Goal: Transaction & Acquisition: Book appointment/travel/reservation

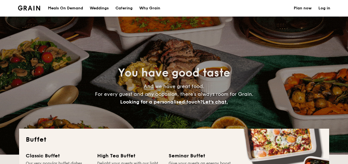
select select
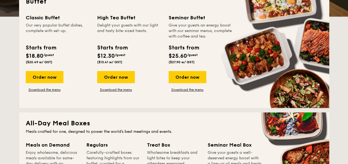
click at [45, 76] on div "Order now" at bounding box center [45, 77] width 38 height 12
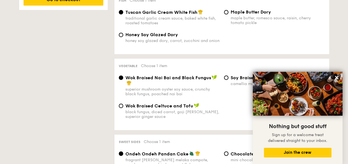
scroll to position [365, 0]
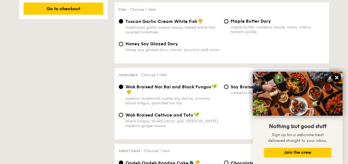
click at [336, 76] on icon at bounding box center [336, 77] width 5 height 5
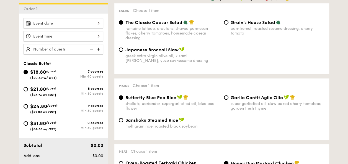
scroll to position [144, 0]
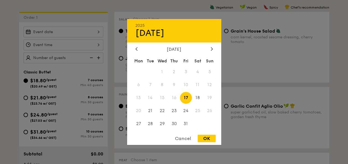
click at [83, 33] on div "2025 Oct [DATE] Tue Wed Thu Fri Sat Sun 1 2 3 4 5 6 7 8 9 10 11 12 13 14 15 16 …" at bounding box center [64, 32] width 80 height 11
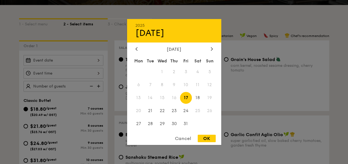
scroll to position [116, 0]
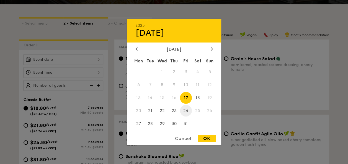
click at [184, 110] on span "24" at bounding box center [186, 111] width 12 height 12
click at [210, 137] on div "OK" at bounding box center [206, 138] width 18 height 7
type input "[DATE]"
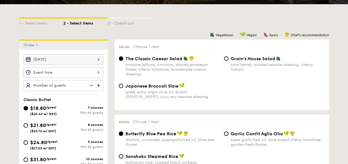
click at [92, 74] on div at bounding box center [64, 72] width 80 height 11
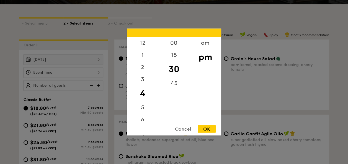
click at [210, 129] on div "OK" at bounding box center [206, 129] width 18 height 7
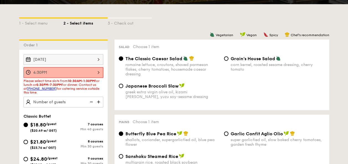
click at [82, 72] on div "4:30PM" at bounding box center [64, 72] width 80 height 11
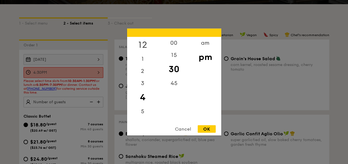
click at [141, 45] on div "12" at bounding box center [142, 45] width 31 height 16
click at [208, 127] on div "OK" at bounding box center [206, 129] width 18 height 7
type input "12:30PM"
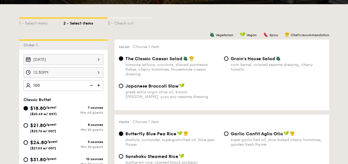
click at [66, 94] on div "[DATE] 12:30PM 100 guests Classic Buffet $18.80 /guest ($20.49 w/ GST) 7 course…" at bounding box center [63, 130] width 88 height 160
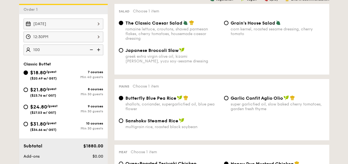
scroll to position [144, 0]
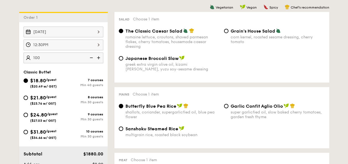
click at [92, 56] on img at bounding box center [91, 58] width 8 height 11
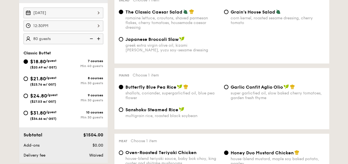
scroll to position [172, 0]
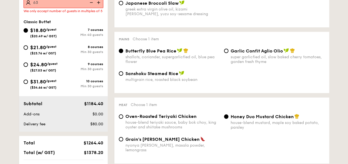
scroll to position [196, 0]
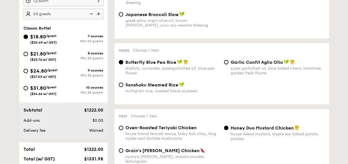
scroll to position [168, 0]
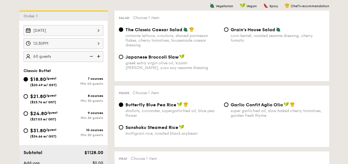
scroll to position [138, 0]
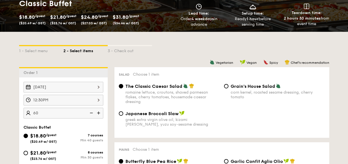
scroll to position [172, 0]
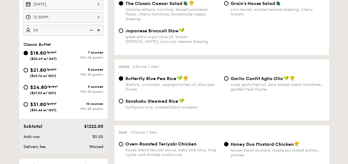
type input "60 guests"
